Goal: Information Seeking & Learning: Learn about a topic

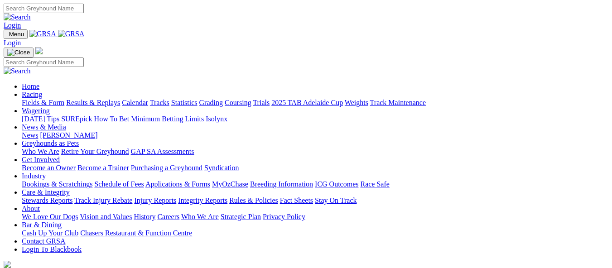
scroll to position [329, 0]
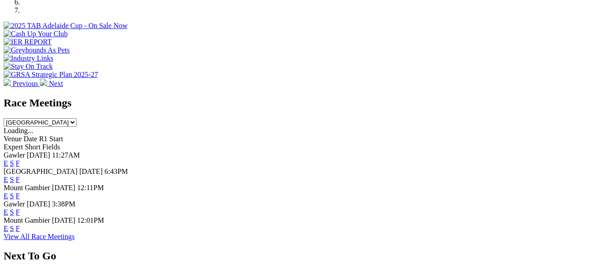
click at [20, 159] on link "F" at bounding box center [18, 163] width 4 height 8
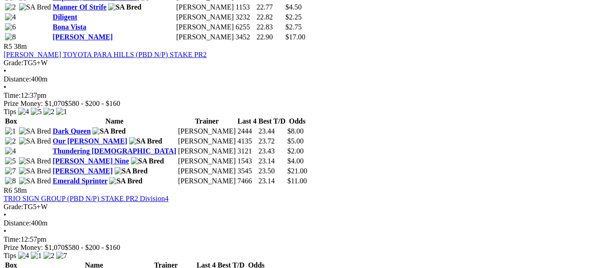
scroll to position [978, 0]
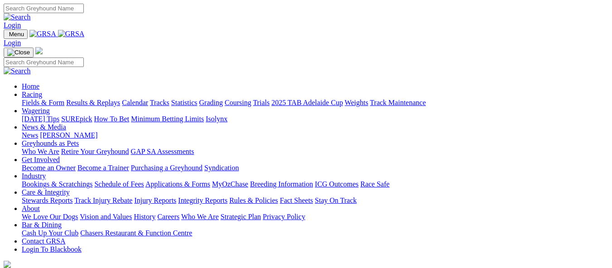
scroll to position [330, 0]
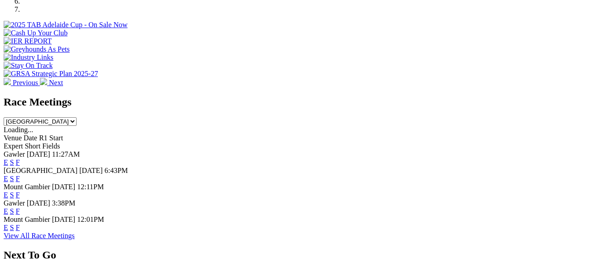
click at [20, 175] on link "F" at bounding box center [18, 179] width 4 height 8
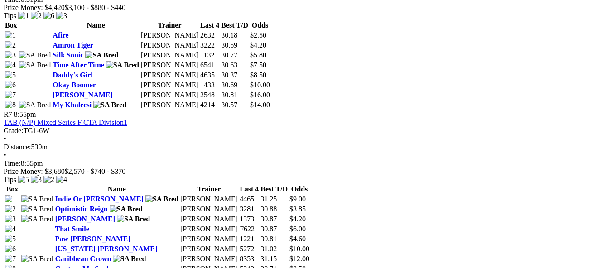
scroll to position [1286, 0]
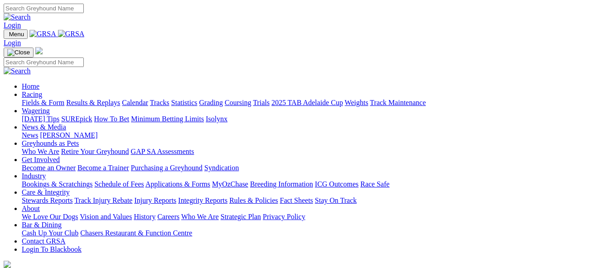
scroll to position [330, 0]
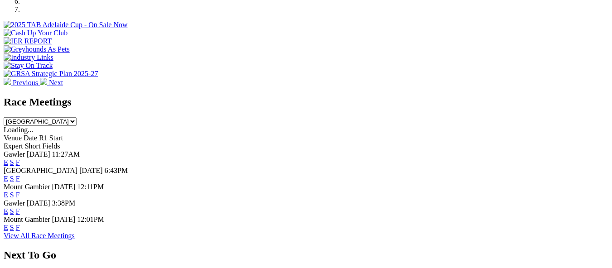
click at [20, 191] on link "F" at bounding box center [18, 195] width 4 height 8
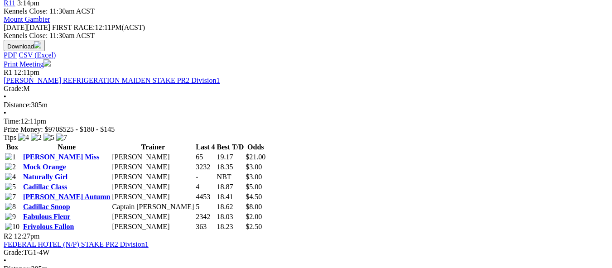
scroll to position [417, 0]
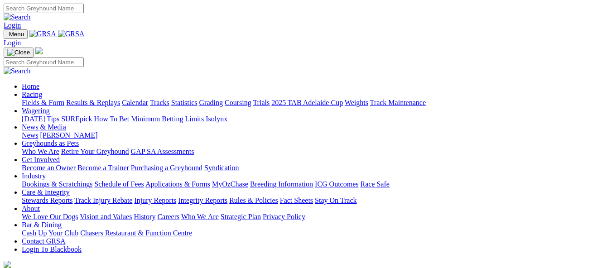
scroll to position [341, 0]
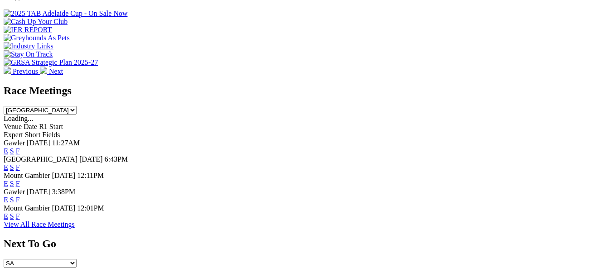
click at [20, 196] on link "F" at bounding box center [18, 200] width 4 height 8
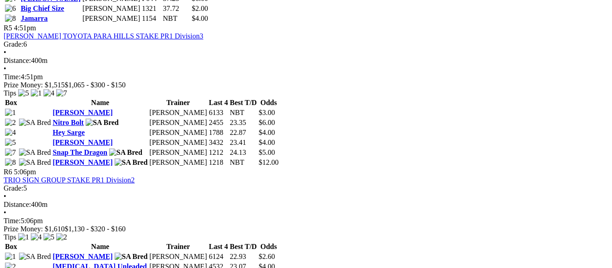
scroll to position [978, 0]
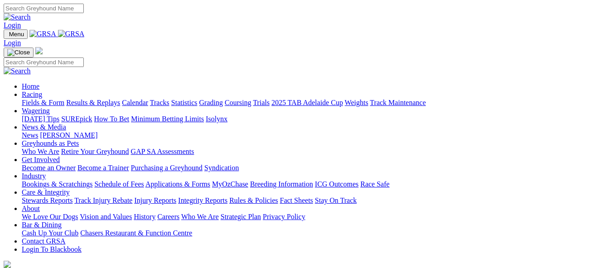
scroll to position [343, 0]
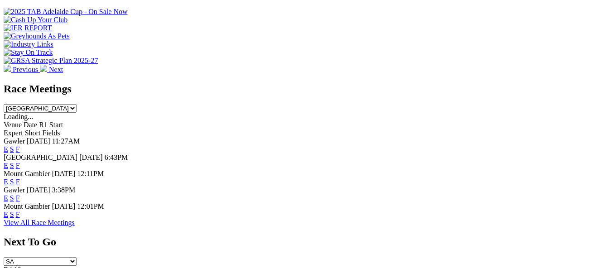
click at [20, 211] on link "F" at bounding box center [18, 215] width 4 height 8
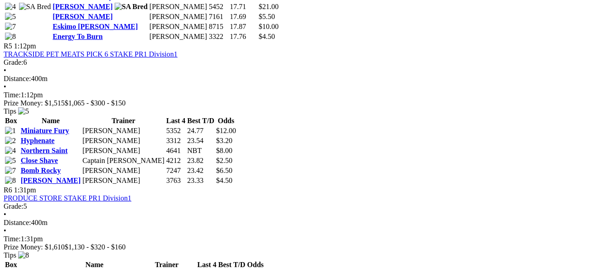
scroll to position [996, 0]
